Goal: Task Accomplishment & Management: Complete application form

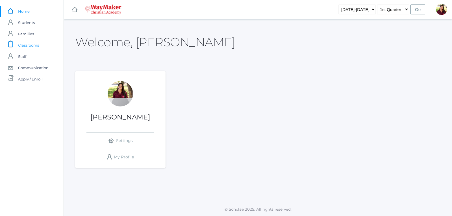
click at [29, 44] on span "Classrooms" at bounding box center [28, 45] width 21 height 11
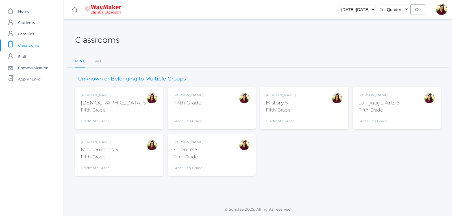
click at [186, 100] on div "Fifth Grade" at bounding box center [188, 103] width 30 height 8
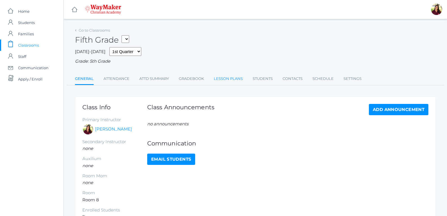
click at [218, 78] on link "Lesson Plans" at bounding box center [228, 78] width 29 height 11
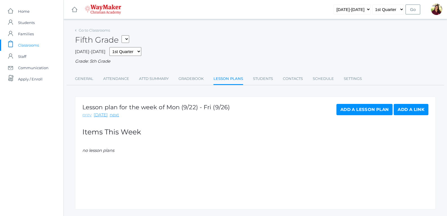
click at [87, 116] on link "prev" at bounding box center [86, 115] width 9 height 6
click at [349, 107] on link "Add a Lesson Plan" at bounding box center [365, 109] width 56 height 11
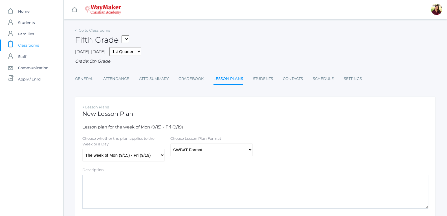
click at [207, 193] on textarea "Description" at bounding box center [255, 192] width 346 height 34
paste textarea "Weekly Review: Mrs. Benzintger’s 5th Grade Class A Friendly Update for Parents,…"
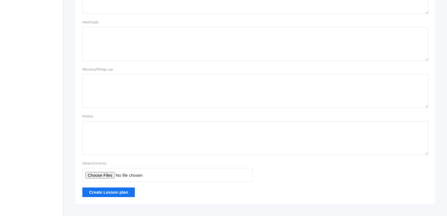
scroll to position [489, 0]
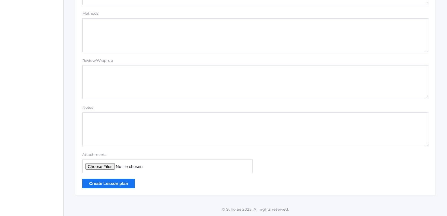
type textarea "Weekly Review: Mrs. Benzintger’s 5th Grade Class A Friendly Update for Parents,…"
click at [111, 183] on input "Create Lesson plan" at bounding box center [108, 183] width 52 height 9
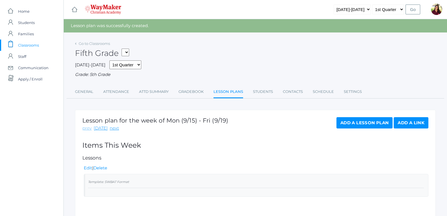
click at [86, 131] on link "prev" at bounding box center [86, 128] width 9 height 6
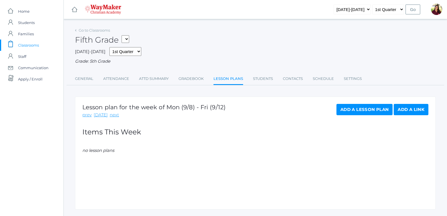
drag, startPoint x: 143, startPoint y: 139, endPoint x: 366, endPoint y: 113, distance: 225.0
click at [366, 113] on link "Add a Lesson Plan" at bounding box center [365, 109] width 56 height 11
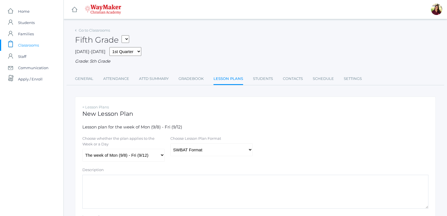
click at [231, 176] on textarea "Description" at bounding box center [255, 192] width 346 height 34
paste textarea "Bible: This week, we studied the birth of Jesus, focusing on the significant in…"
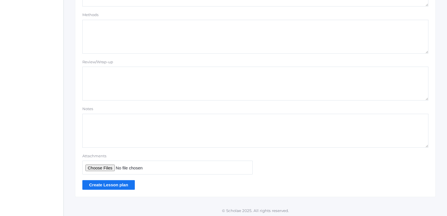
scroll to position [489, 0]
type textarea "Bible: This week, we studied the birth of Jesus, focusing on the significant in…"
click at [122, 183] on input "Create Lesson plan" at bounding box center [108, 183] width 52 height 9
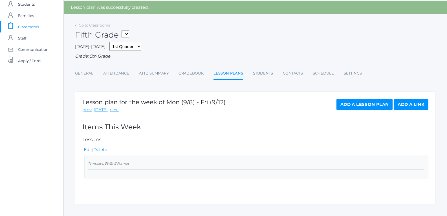
scroll to position [28, 0]
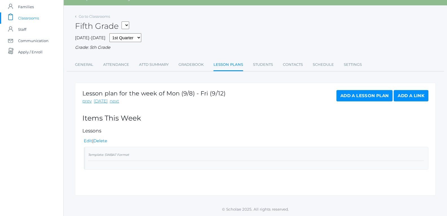
click at [126, 157] on div "Template: SWBAT Format" at bounding box center [256, 156] width 336 height 10
click at [102, 101] on link "[DATE]" at bounding box center [101, 101] width 14 height 6
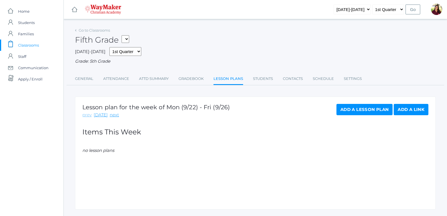
click at [89, 117] on link "prev" at bounding box center [86, 115] width 9 height 6
click at [137, 168] on div "Template: SWBAT Format" at bounding box center [256, 170] width 336 height 10
click at [85, 156] on link "Edit" at bounding box center [88, 154] width 8 height 5
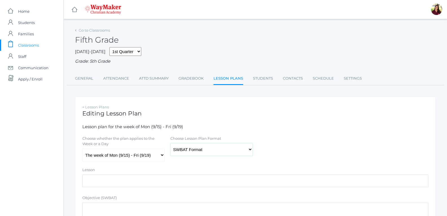
click at [190, 151] on select "Traditional Format SWBAT Format" at bounding box center [211, 149] width 82 height 13
click at [170, 144] on select "Traditional Format SWBAT Format" at bounding box center [211, 149] width 82 height 13
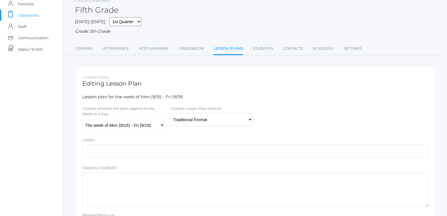
scroll to position [28, 0]
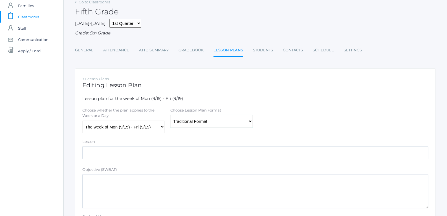
click at [249, 126] on select "Traditional Format SWBAT Format" at bounding box center [211, 121] width 82 height 13
select select "template_1"
click at [170, 116] on select "Traditional Format SWBAT Format" at bounding box center [211, 121] width 82 height 13
click at [222, 139] on div "Lesson" at bounding box center [255, 143] width 346 height 8
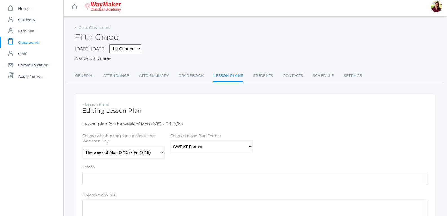
scroll to position [0, 0]
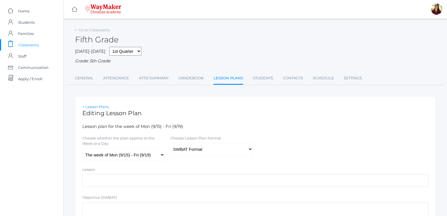
click at [100, 108] on link "< Lesson Plans" at bounding box center [95, 106] width 27 height 5
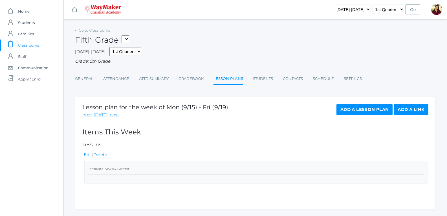
click at [98, 169] on small "Template: SWBAT Format" at bounding box center [108, 169] width 41 height 4
click at [85, 115] on link "prev" at bounding box center [86, 115] width 9 height 6
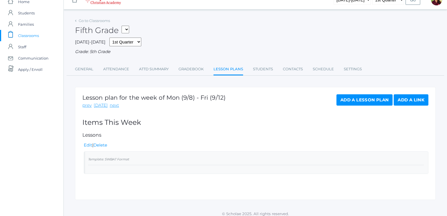
scroll to position [15, 0]
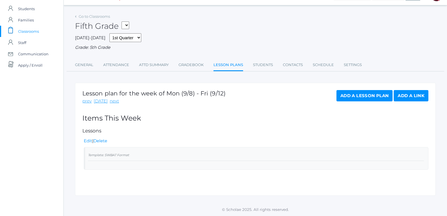
click at [87, 152] on li "Template: SWBAT Format" at bounding box center [256, 158] width 345 height 23
click at [112, 155] on small "Template: SWBAT Format" at bounding box center [108, 155] width 41 height 4
click at [236, 66] on link "Lesson Plans" at bounding box center [229, 65] width 30 height 12
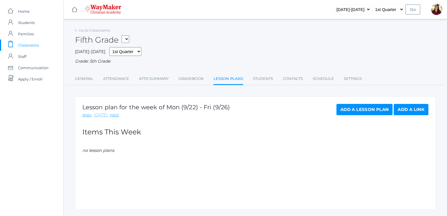
click at [102, 118] on link "today" at bounding box center [101, 115] width 14 height 6
click at [100, 117] on link "today" at bounding box center [101, 115] width 14 height 6
click at [350, 111] on link "Add a Lesson Plan" at bounding box center [365, 109] width 56 height 11
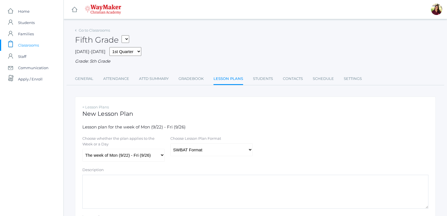
click at [143, 181] on textarea "Description" at bounding box center [255, 192] width 346 height 34
drag, startPoint x: 110, startPoint y: 182, endPoint x: 78, endPoint y: 182, distance: 32.2
click at [112, 186] on textarea "Tuesday Wednesday Thursday Friday" at bounding box center [255, 192] width 346 height 34
click at [106, 181] on textarea "Tuesday Wednesday Thursday Friday" at bounding box center [255, 192] width 346 height 34
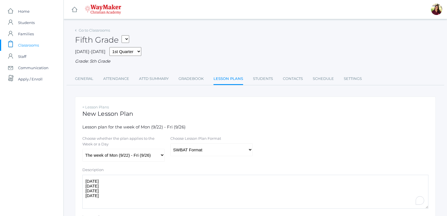
drag, startPoint x: 101, startPoint y: 197, endPoint x: 76, endPoint y: 176, distance: 32.5
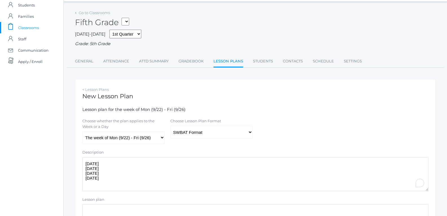
scroll to position [85, 0]
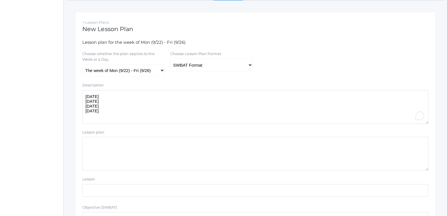
click at [89, 111] on textarea "Tuesday Wednesday Thursday Friday" at bounding box center [255, 107] width 346 height 34
drag, startPoint x: 102, startPoint y: 116, endPoint x: 86, endPoint y: 96, distance: 25.7
click at [86, 96] on textarea "Tuesday Wednesday Thursday Friday" at bounding box center [255, 107] width 346 height 34
paste textarea "Day Writing Prompt Cursive Bible Math Reading Science/History Language Arts Spe…"
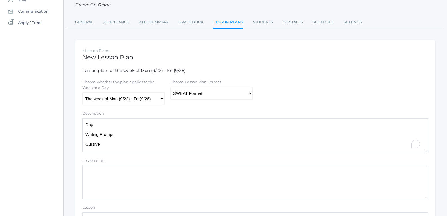
drag, startPoint x: 97, startPoint y: 134, endPoint x: 84, endPoint y: 131, distance: 13.3
click at [84, 131] on textarea "Day Writing Prompt Cursive Bible Math Reading Science/History Language Arts Spe…" at bounding box center [255, 135] width 346 height 34
drag, startPoint x: 84, startPoint y: 131, endPoint x: 100, endPoint y: 125, distance: 16.9
click at [100, 125] on textarea "Tuesday Writing Prompt Cursive Bible Math Reading Science/History Language Arts…" at bounding box center [255, 135] width 346 height 34
type textarea "Tuesday Wednesday Thursday Friday"
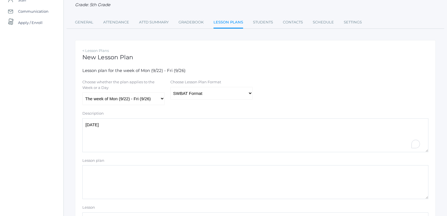
drag, startPoint x: 111, startPoint y: 149, endPoint x: 100, endPoint y: 104, distance: 46.2
paste textarea "Tuesday Writing Prompt Cursive Bible Math Reading Science/History Language Arts…"
click at [91, 150] on textarea "Tuesday Writing Prompt Cursive Bible Math Reading Science/History Language Arts…" at bounding box center [255, 135] width 346 height 34
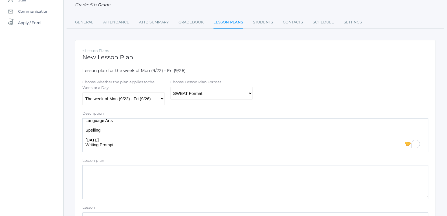
drag, startPoint x: 94, startPoint y: 148, endPoint x: 86, endPoint y: 136, distance: 14.6
click at [86, 136] on textarea "Tuesday Writing Prompt Cursive Bible Math Reading Science/History Language Arts…" at bounding box center [255, 135] width 346 height 34
click at [102, 132] on textarea "Tuesday Writing Prompt Cursive Bible Math Reading Science/History Language Arts…" at bounding box center [255, 135] width 346 height 34
click at [104, 143] on textarea "Tuesday Writing Prompt Cursive Bible Math Reading Science/History Language Arts…" at bounding box center [255, 135] width 346 height 34
paste textarea "Tuesday Writing Prompt Cursive Bible Math Reading Science/History Language Arts…"
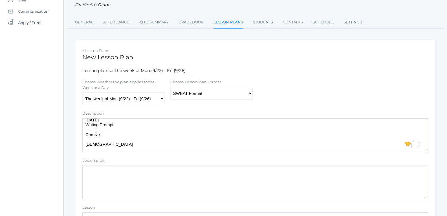
click at [120, 125] on textarea "Tuesday Writing Prompt Cursive Bible Math Reading Science/History Language Arts…" at bounding box center [255, 135] width 346 height 34
click at [91, 149] on textarea "Tuesday Writing Prompt Cursive Bible Math Reading Science/History Language Arts…" at bounding box center [255, 135] width 346 height 34
click at [92, 146] on textarea "Tuesday Writing Prompt Cursive Bible Math Reading Science/History Language Arts…" at bounding box center [255, 135] width 346 height 34
click at [108, 136] on textarea "Tuesday Writing Prompt Cursive Bible Math Reading Science/History Language Arts…" at bounding box center [255, 135] width 346 height 34
paste textarea "Tuesday Writing Prompt Cursive Bible Math Reading Science/History Language Arts…"
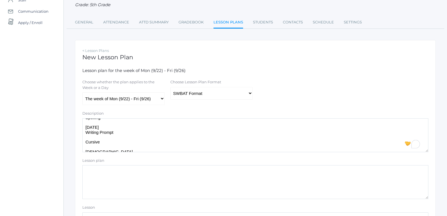
drag, startPoint x: 100, startPoint y: 129, endPoint x: 82, endPoint y: 130, distance: 18.4
click at [82, 130] on div "Description Tuesday Writing Prompt Cursive Bible Math Reading Science/History L…" at bounding box center [256, 131] width 352 height 41
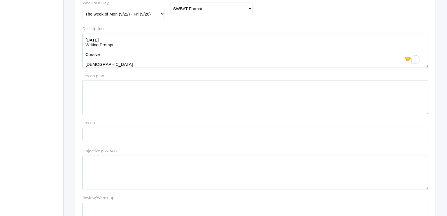
drag, startPoint x: 120, startPoint y: 47, endPoint x: 84, endPoint y: 39, distance: 36.4
click at [84, 39] on textarea "Tuesday Writing Prompt Cursive Bible Math Reading Science/History Language Arts…" at bounding box center [255, 51] width 346 height 34
click at [149, 61] on textarea "Tuesday Writing Prompt Cursive Bible Math Reading Science/History Language Arts…" at bounding box center [255, 51] width 346 height 34
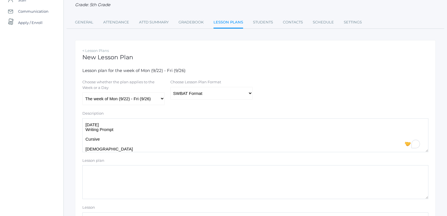
type textarea "Tuesday Writing Prompt Cursive Bible Math Reading Science/History Language Arts…"
click at [159, 92] on div "Choose whether the plan applies to the Week or a Day" at bounding box center [123, 85] width 82 height 13
click at [163, 101] on select "The week of Mon (9/22) - Fri (9/26) Monday (9/22) Tuesday (9/23) Wednesday (9/2…" at bounding box center [123, 98] width 82 height 13
click at [82, 93] on select "The week of Mon (9/22) - Fri (9/26) Monday (9/22) Tuesday (9/23) Wednesday (9/2…" at bounding box center [123, 98] width 82 height 13
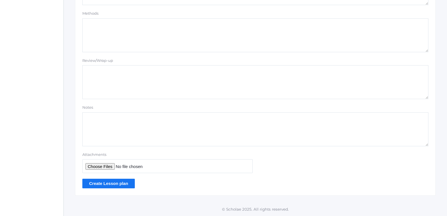
click at [122, 185] on input "Create Lesson plan" at bounding box center [108, 183] width 52 height 9
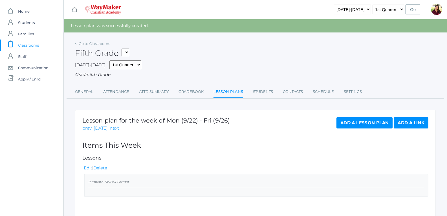
click at [231, 97] on link "Lesson Plans" at bounding box center [229, 92] width 30 height 12
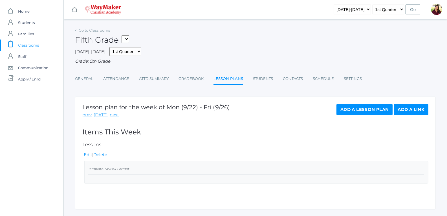
click at [126, 36] on select "05ELEM - Fifth Grade 05ELEM - History 5 Fifth Grade 05ELEM - Science 5 Fifth Gr…" at bounding box center [126, 39] width 8 height 8
click at [124, 35] on select "05ELEM - Fifth Grade 05ELEM - History 5 Fifth Grade 05ELEM - Science 5 Fifth Gr…" at bounding box center [126, 39] width 8 height 8
click at [197, 80] on link "Gradebook" at bounding box center [191, 78] width 25 height 11
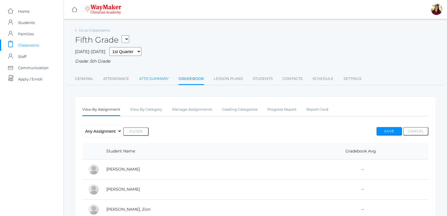
click at [168, 78] on link "Attd Summary" at bounding box center [154, 78] width 30 height 11
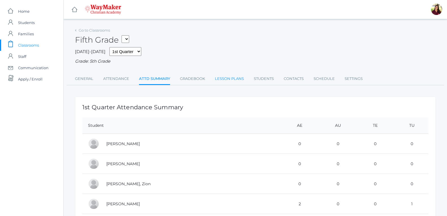
click at [220, 79] on link "Lesson Plans" at bounding box center [229, 78] width 29 height 11
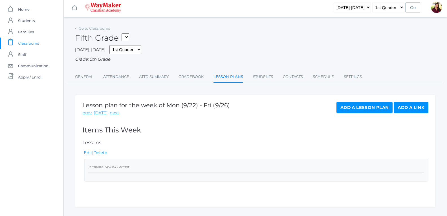
scroll to position [15, 0]
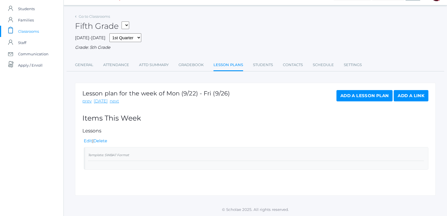
click at [128, 24] on select "05ELEM - Fifth Grade 05ELEM - History 5 Fifth Grade 05ELEM - Science 5 Fifth Gr…" at bounding box center [126, 25] width 8 height 8
select select "2543"
click at [124, 21] on select "05ELEM - Fifth Grade 05ELEM - History 5 Fifth Grade 05ELEM - Science 5 Fifth Gr…" at bounding box center [126, 25] width 8 height 8
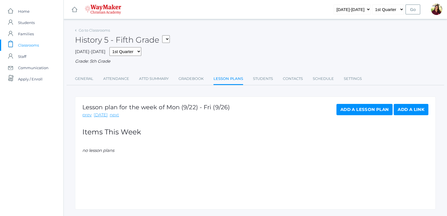
click at [229, 80] on link "Lesson Plans" at bounding box center [229, 79] width 30 height 12
click at [377, 113] on link "Add a Lesson Plan" at bounding box center [365, 109] width 56 height 11
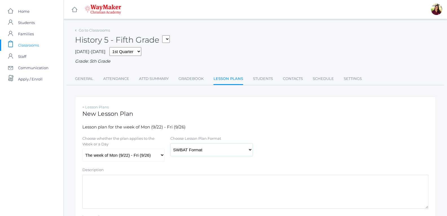
drag, startPoint x: 163, startPoint y: 201, endPoint x: 73, endPoint y: 87, distance: 145.3
click at [23, 9] on span "Home" at bounding box center [24, 11] width 12 height 11
